Goal: Ask a question

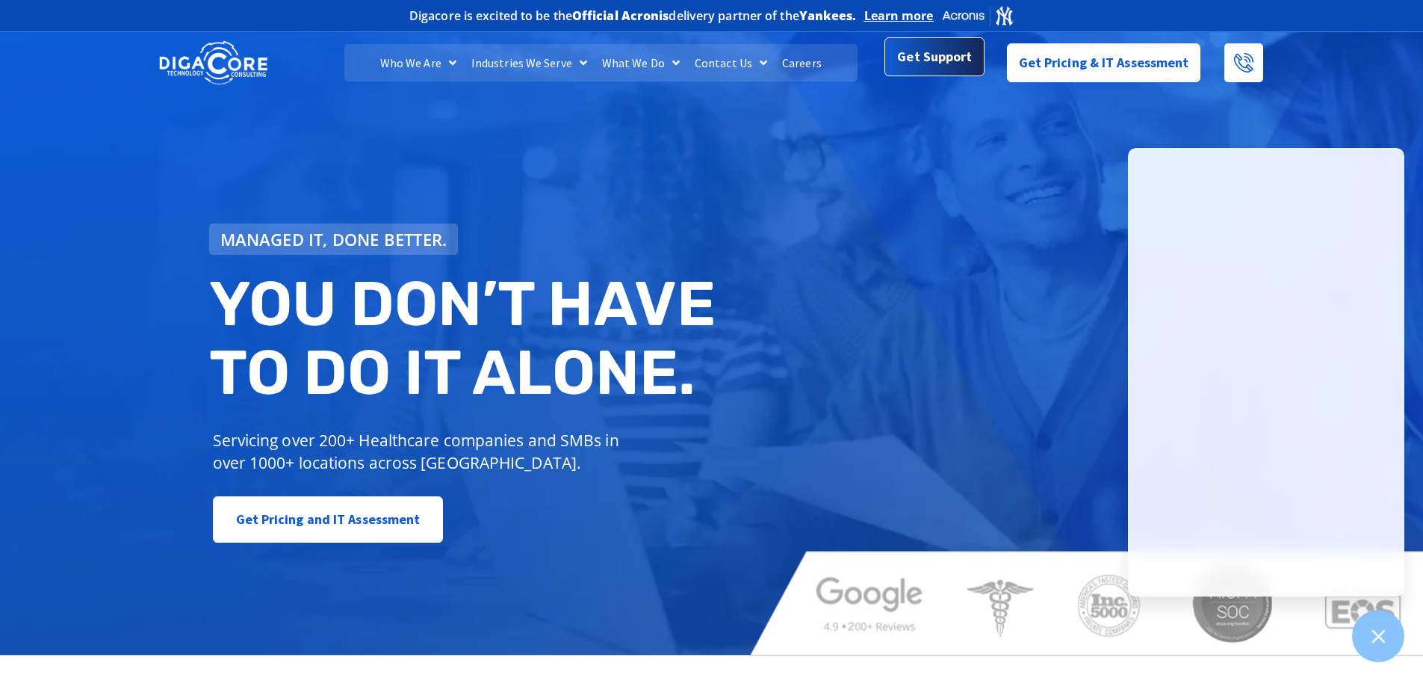
click at [966, 78] on div "Get Support" at bounding box center [934, 62] width 99 height 39
click at [956, 64] on span "Get Support" at bounding box center [934, 57] width 75 height 30
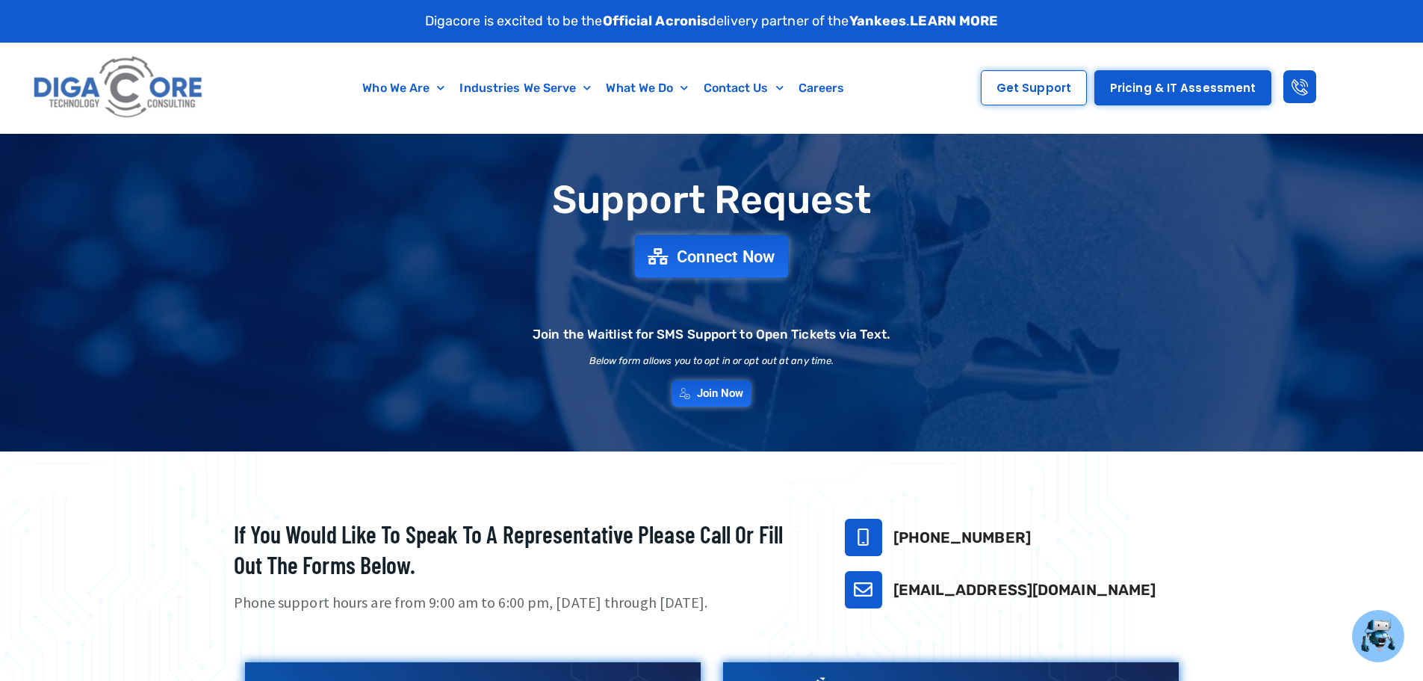
click at [715, 257] on span "Connect Now" at bounding box center [726, 256] width 99 height 16
